Goal: Check status: Check status

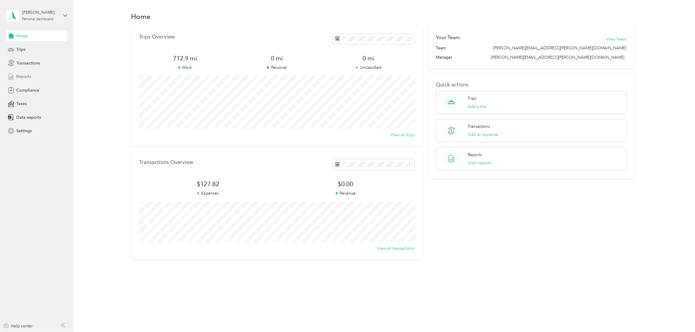
click at [26, 74] on span "Reports" at bounding box center [23, 76] width 15 height 6
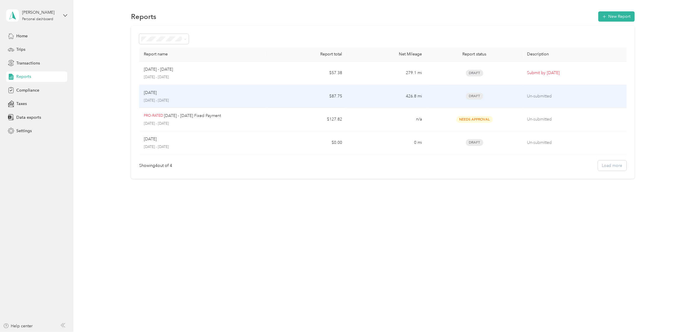
click at [536, 100] on td "Un-submitted" at bounding box center [576, 96] width 107 height 23
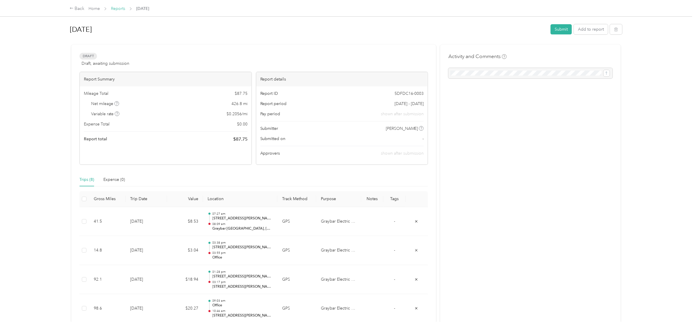
click at [122, 10] on link "Reports" at bounding box center [118, 8] width 14 height 5
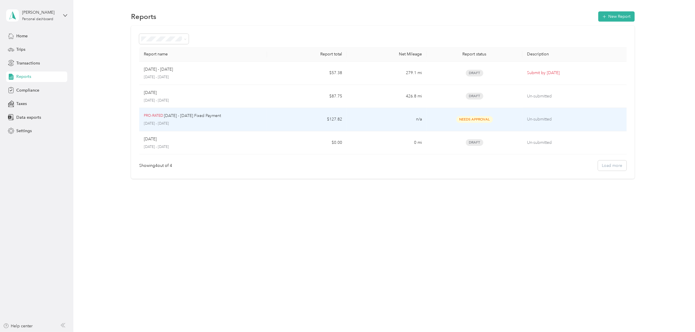
click at [191, 123] on p "[DATE] - [DATE]" at bounding box center [203, 123] width 119 height 5
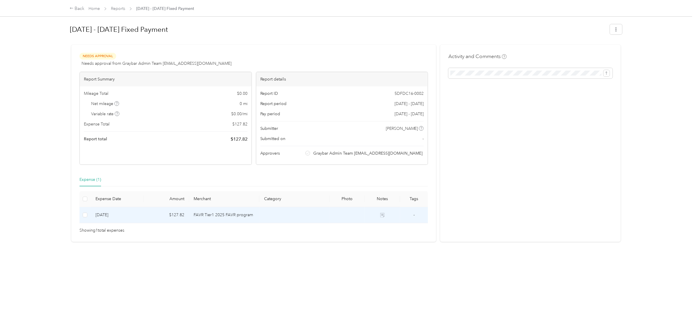
click at [203, 215] on td "FAVR Tier1 2025 FAVR program" at bounding box center [224, 215] width 70 height 16
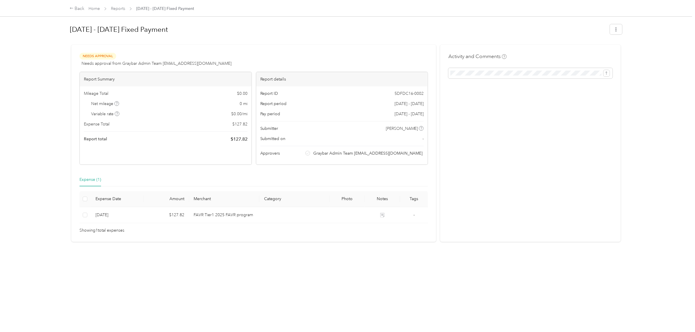
click at [215, 242] on div "[DATE] - [DATE] Fixed Payment Needs Approval Needs approval from Graybar Admin …" at bounding box center [346, 160] width 577 height 321
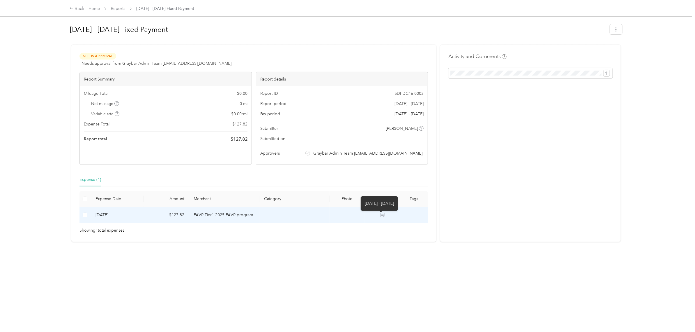
click at [383, 215] on icon at bounding box center [382, 215] width 4 height 4
click at [382, 215] on icon at bounding box center [382, 215] width 4 height 4
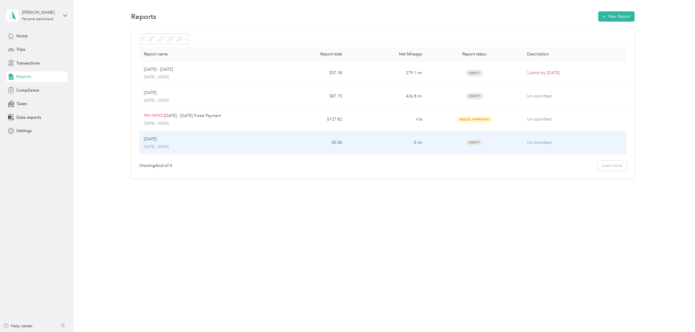
click at [180, 148] on p "[DATE] - [DATE]" at bounding box center [203, 146] width 119 height 5
click at [277, 138] on td "$0.00" at bounding box center [307, 142] width 80 height 23
